Goal: Check status: Check status

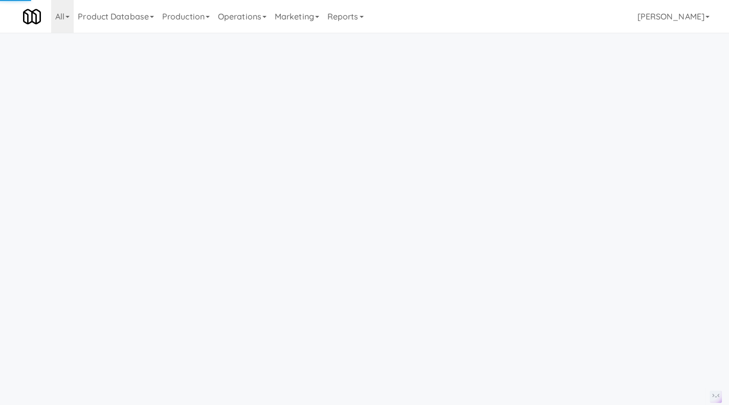
click at [250, 21] on link "Operations" at bounding box center [242, 16] width 57 height 33
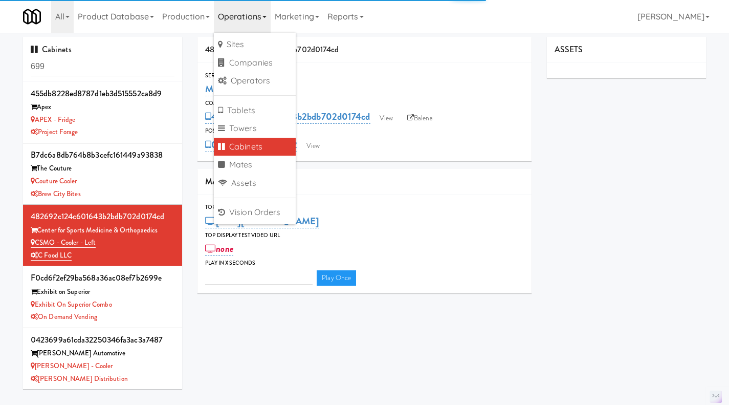
type input "3"
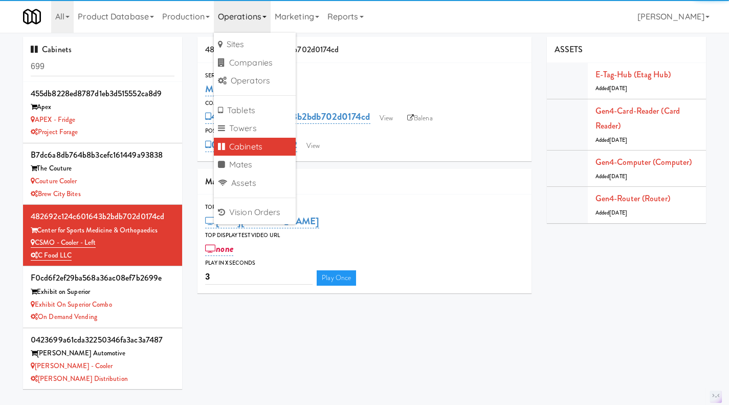
click at [85, 61] on input "699" at bounding box center [103, 66] width 144 height 19
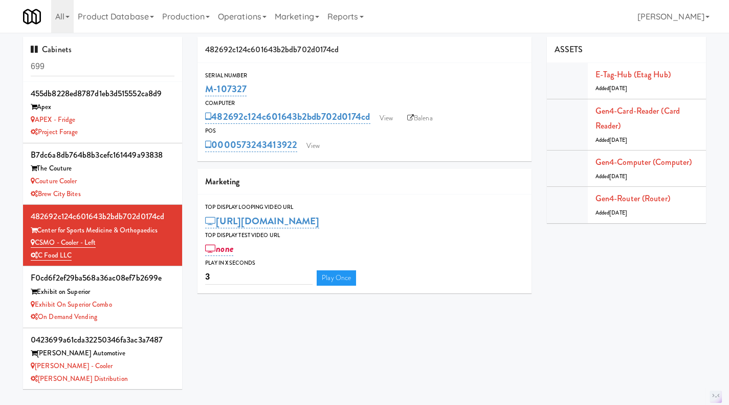
click at [84, 61] on input "699" at bounding box center [103, 66] width 144 height 19
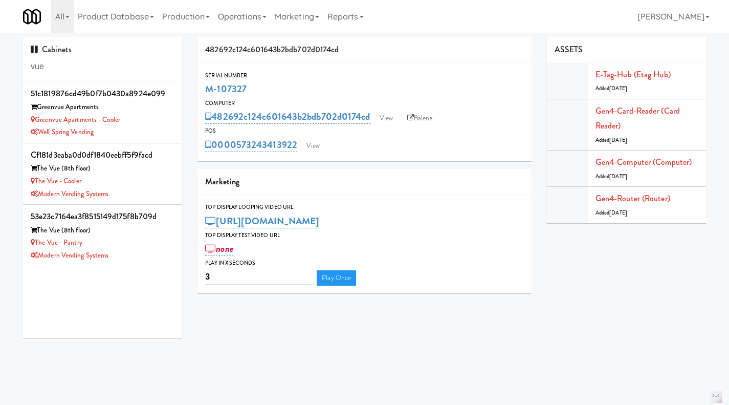
scroll to position [1, 0]
type input "vue"
click at [125, 180] on div "The Vue - Cooler" at bounding box center [103, 181] width 144 height 13
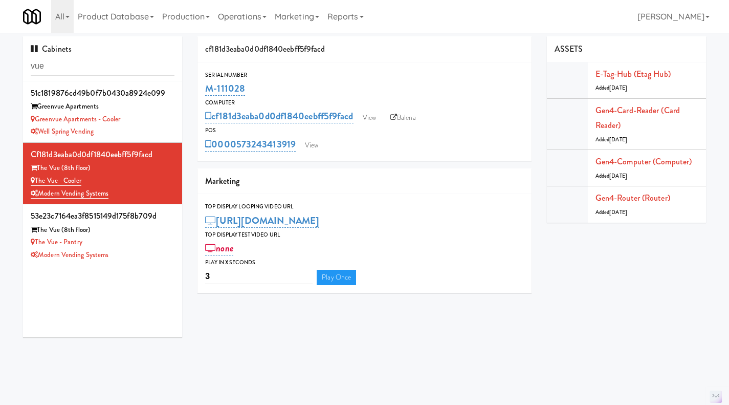
click at [143, 246] on div "The Vue - Pantry" at bounding box center [103, 242] width 144 height 13
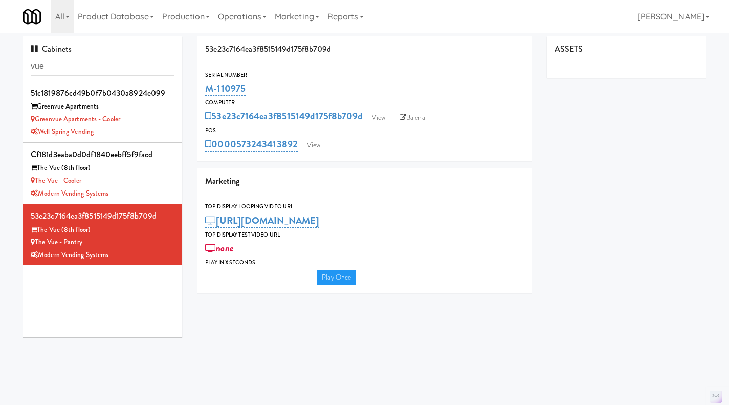
type input "3"
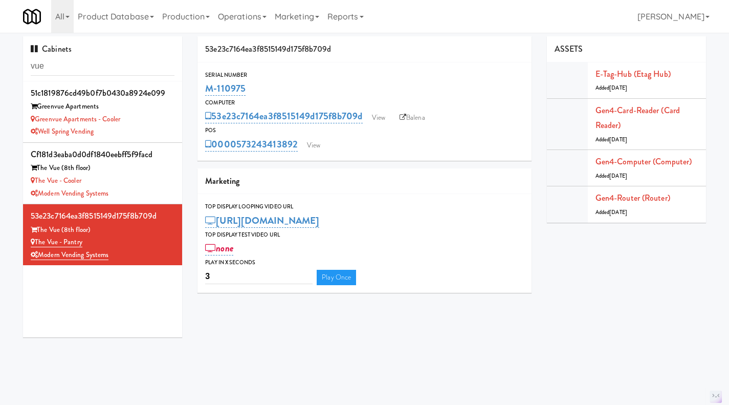
drag, startPoint x: 256, startPoint y: 86, endPoint x: 204, endPoint y: 90, distance: 52.4
click at [204, 90] on div "Serial Number M-110975" at bounding box center [365, 84] width 334 height 28
copy link "M-110975"
click at [120, 60] on input "vue" at bounding box center [103, 66] width 144 height 19
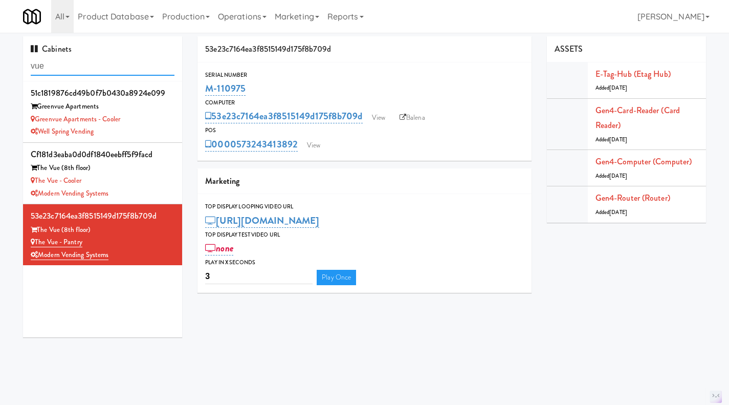
paste input "M-071055"
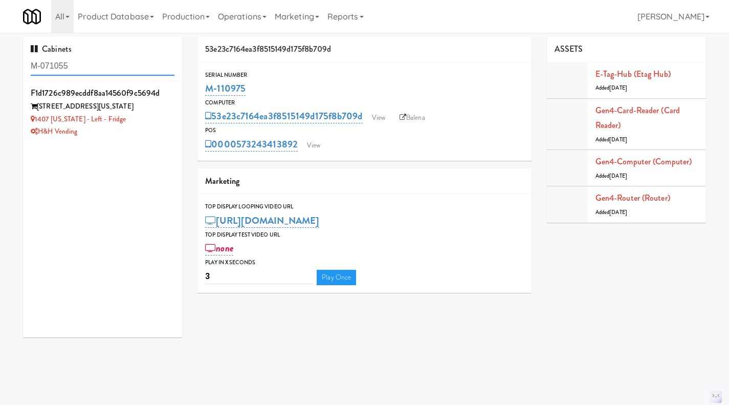
type input "M-071055"
drag, startPoint x: 130, startPoint y: 120, endPoint x: 37, endPoint y: 122, distance: 93.2
click at [37, 122] on div "1407 [US_STATE] - Left - Fridge" at bounding box center [103, 119] width 144 height 13
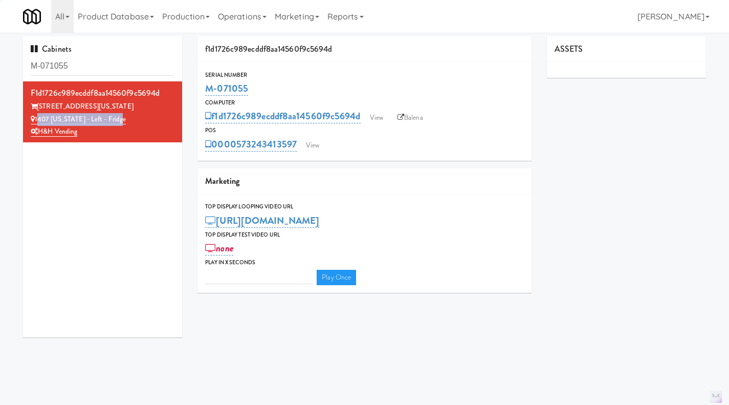
type input "3"
